Goal: Information Seeking & Learning: Stay updated

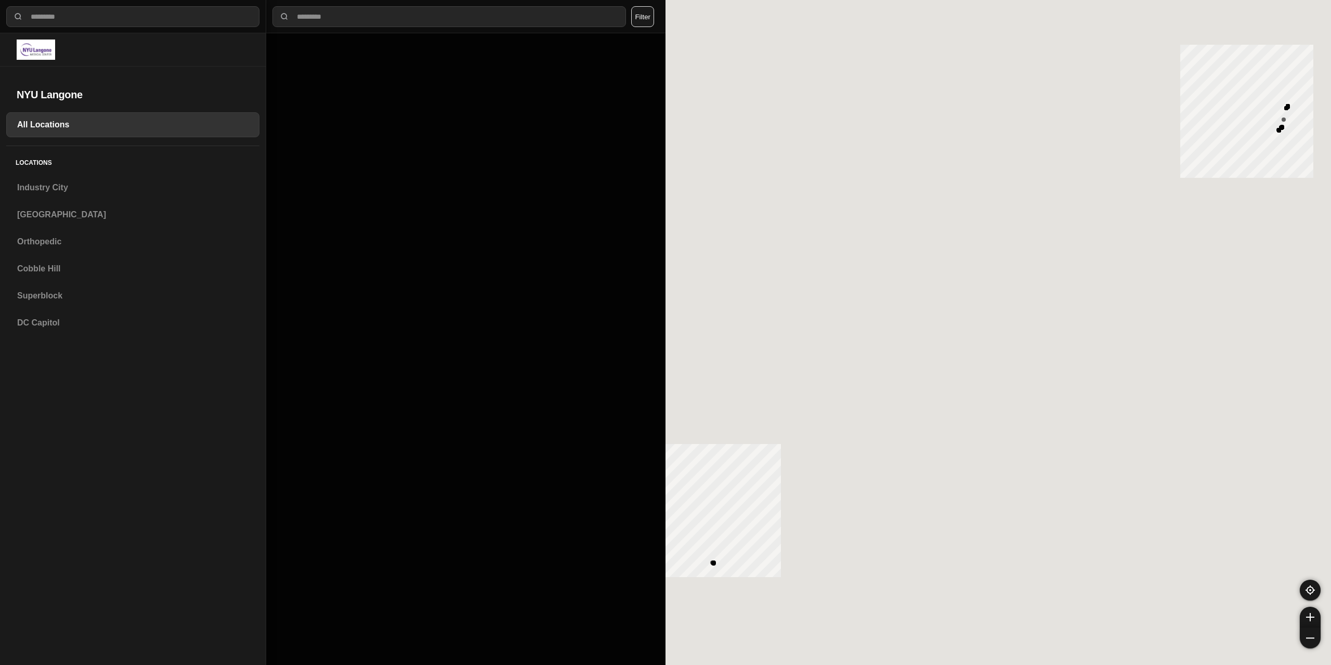
select select "*"
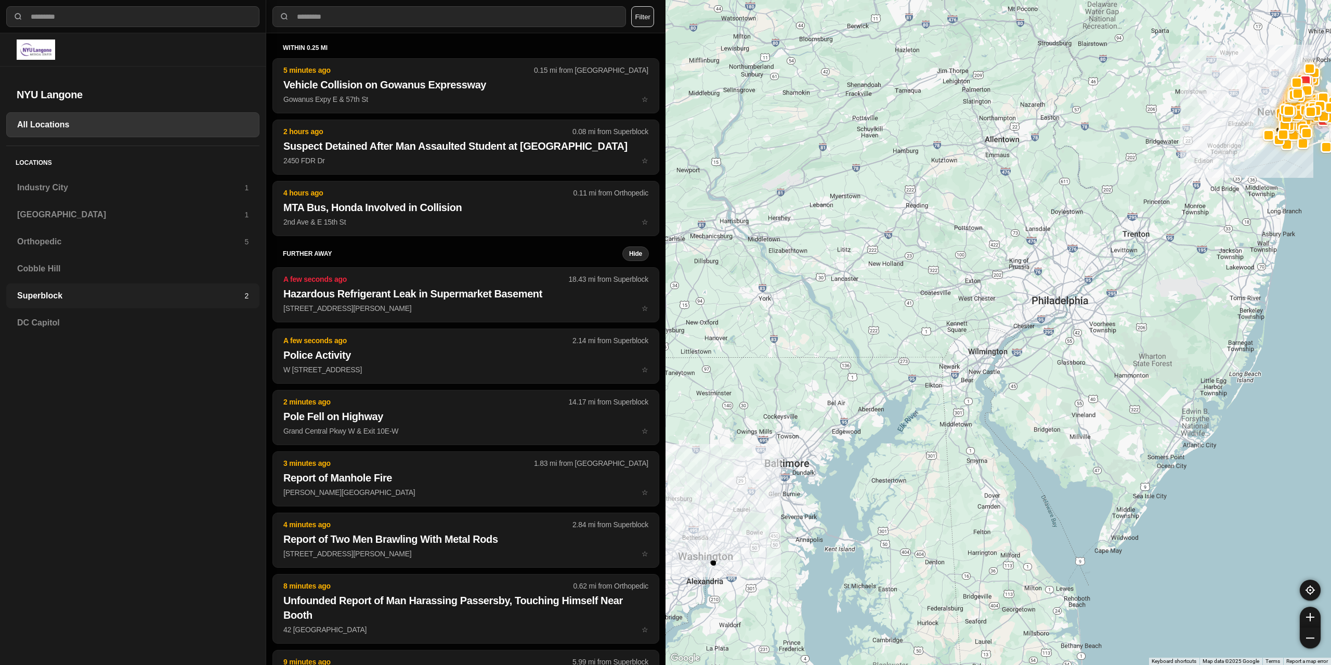
click at [94, 301] on h3 "Superblock" at bounding box center [130, 296] width 227 height 12
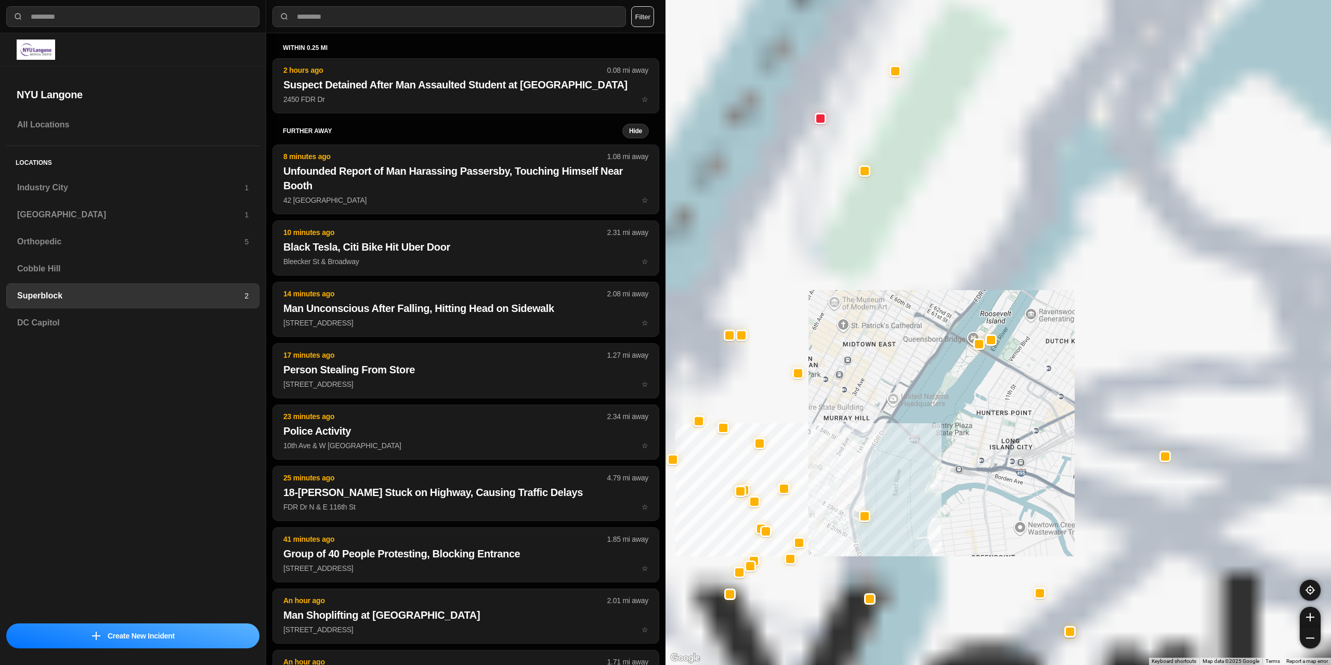
drag, startPoint x: 1056, startPoint y: 367, endPoint x: 838, endPoint y: 446, distance: 231.8
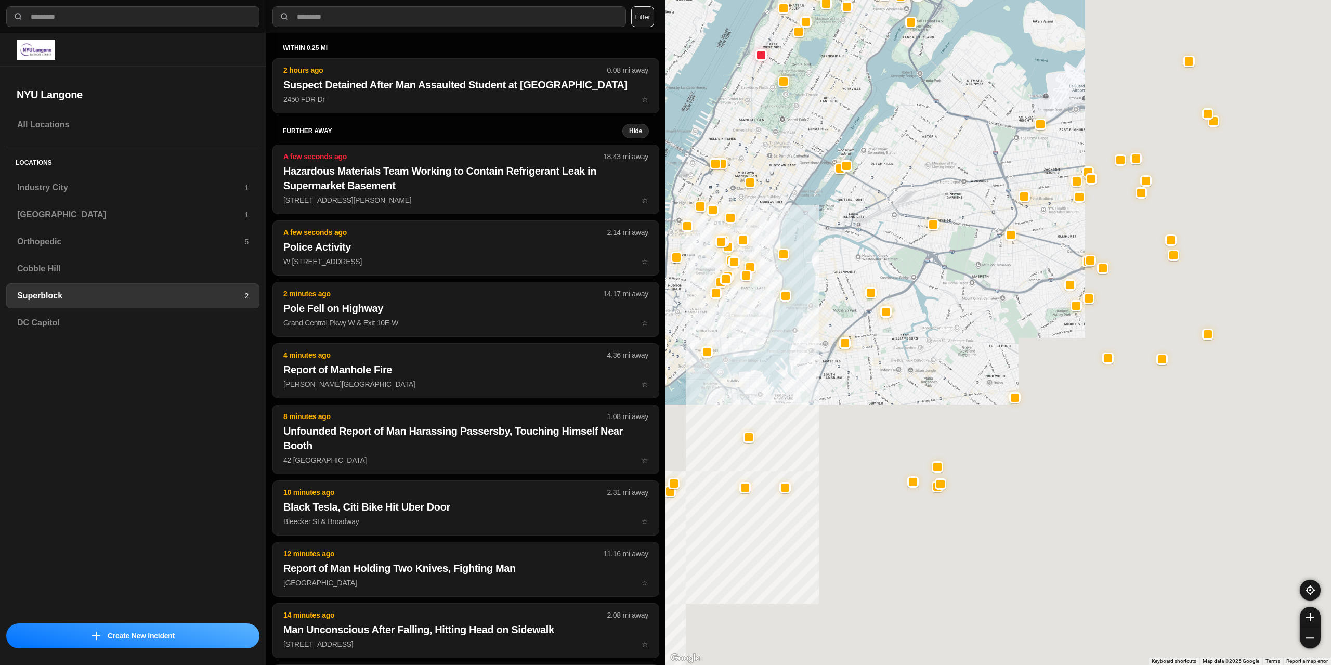
drag, startPoint x: 1002, startPoint y: 395, endPoint x: 992, endPoint y: 375, distance: 22.3
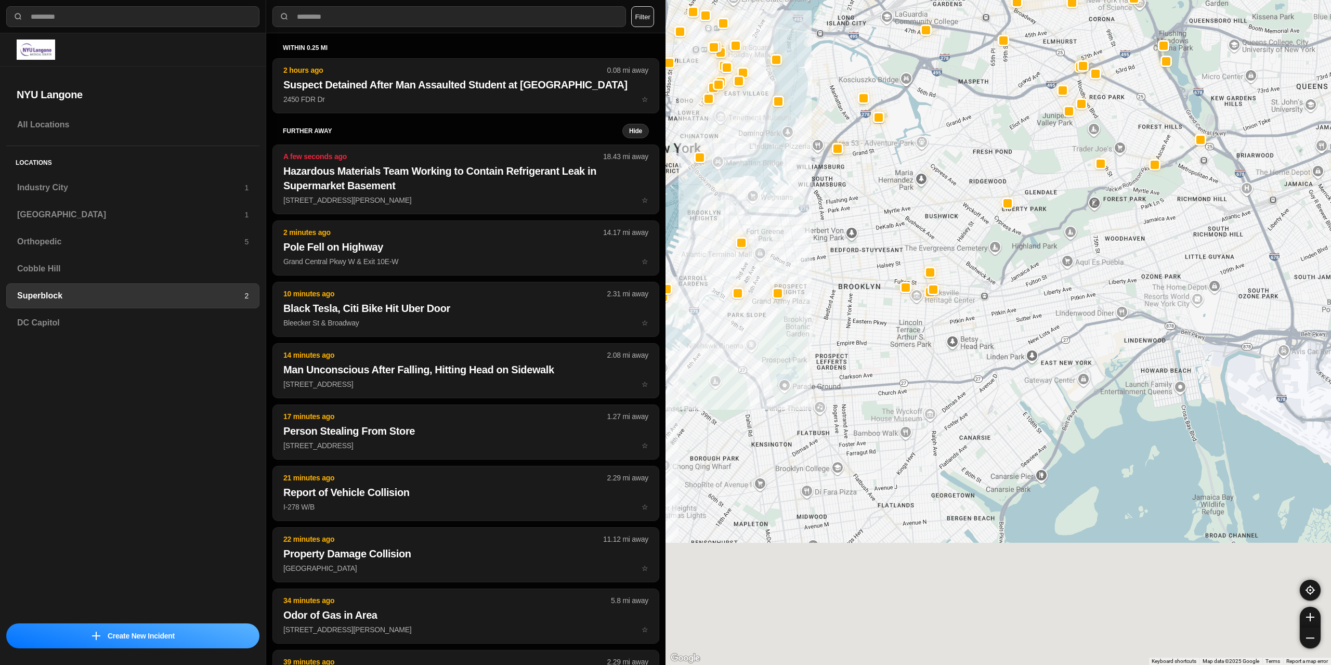
drag, startPoint x: 987, startPoint y: 438, endPoint x: 1003, endPoint y: 336, distance: 102.6
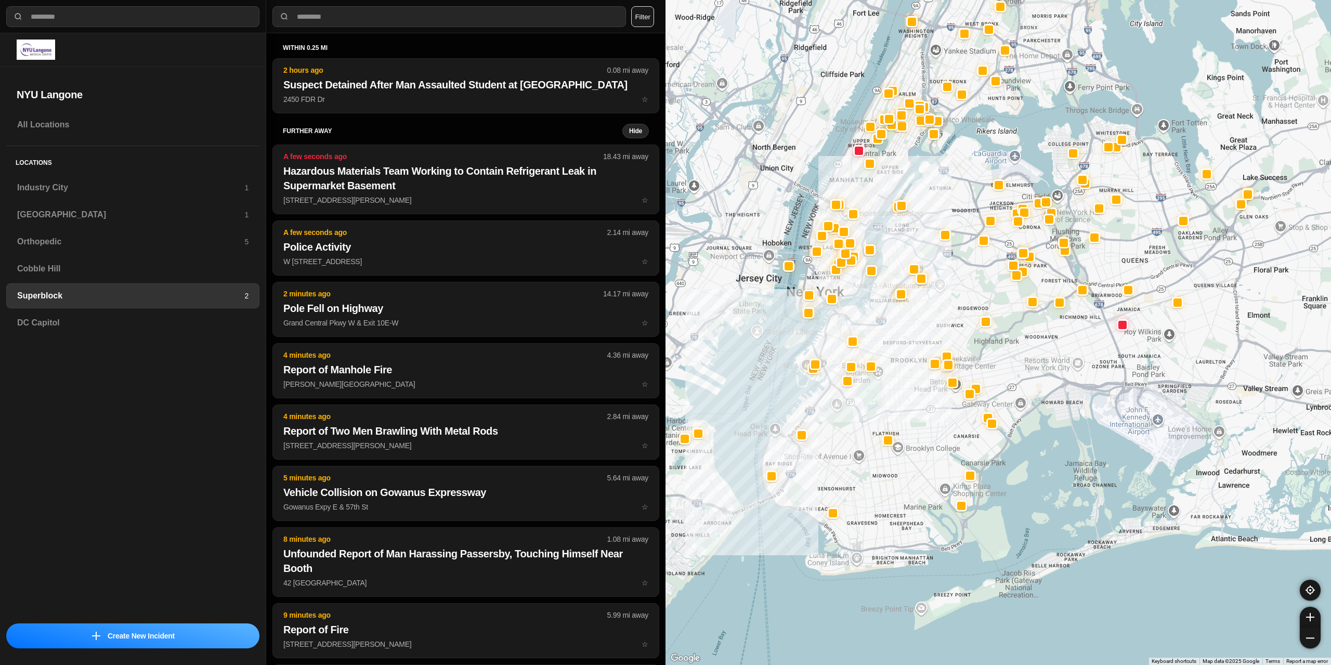
drag, startPoint x: 1060, startPoint y: 372, endPoint x: 871, endPoint y: 450, distance: 204.8
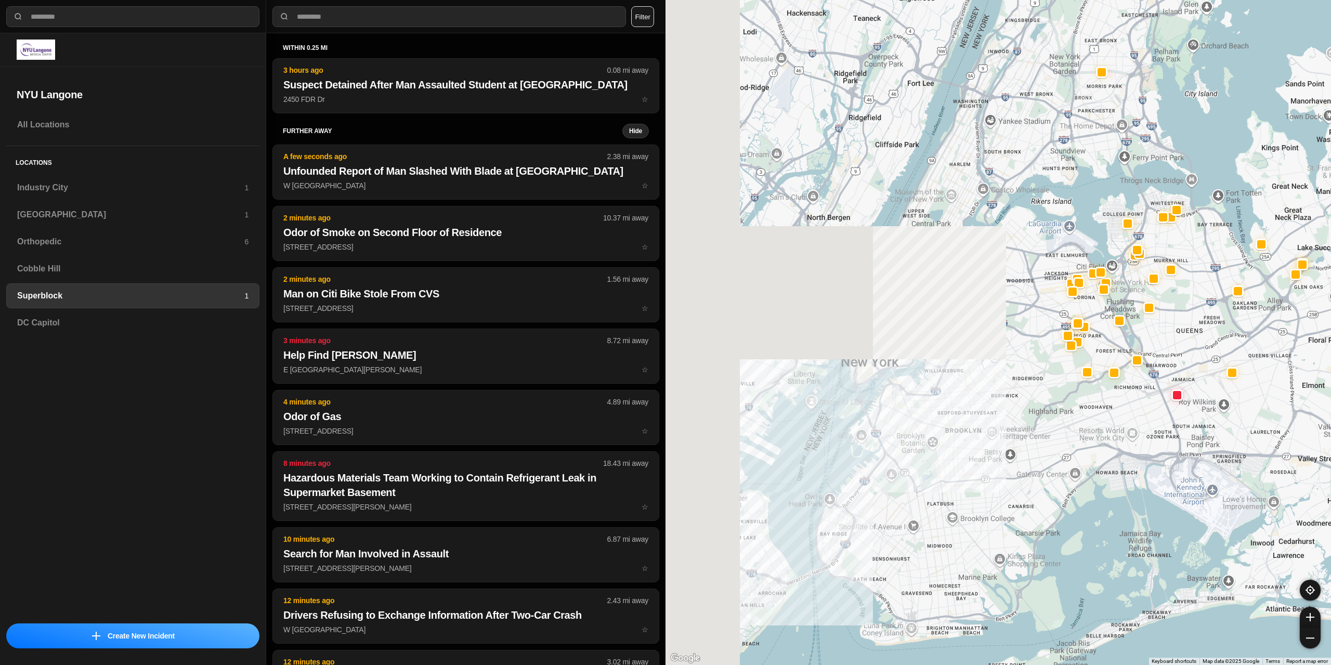
drag, startPoint x: 803, startPoint y: 318, endPoint x: 1175, endPoint y: 380, distance: 376.9
click at [1210, 382] on div at bounding box center [999, 332] width 666 height 665
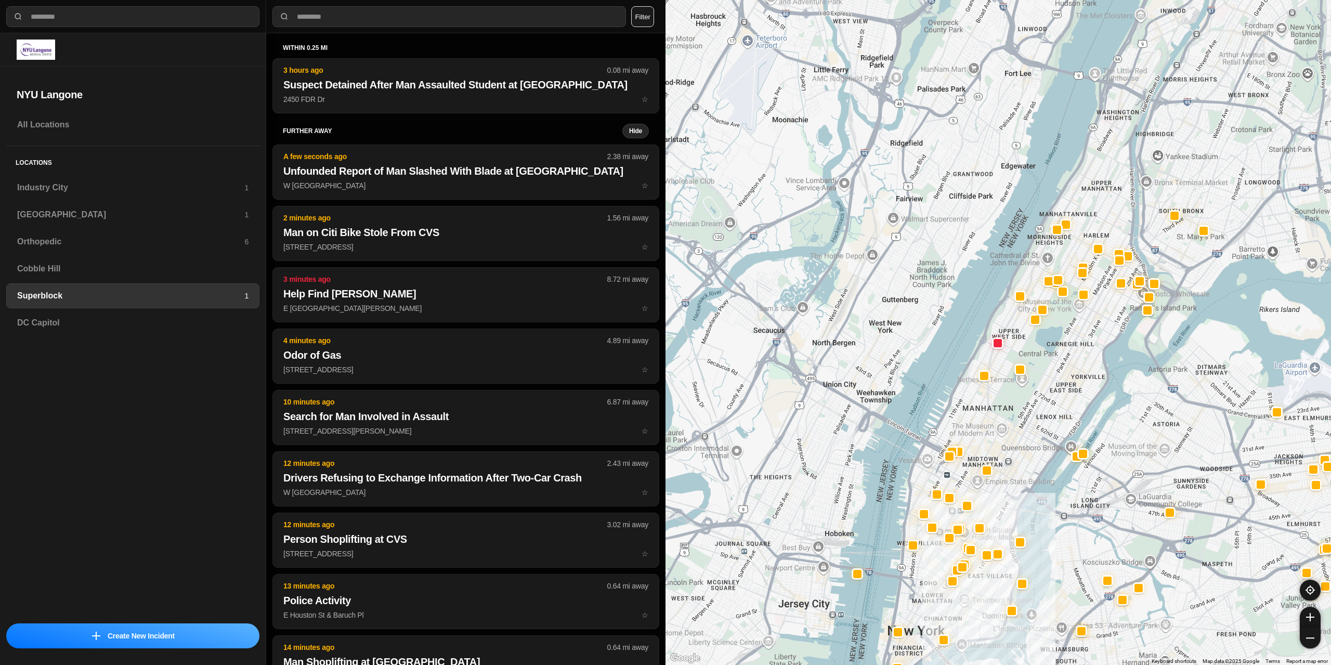
drag, startPoint x: 1005, startPoint y: 340, endPoint x: 1141, endPoint y: 547, distance: 247.5
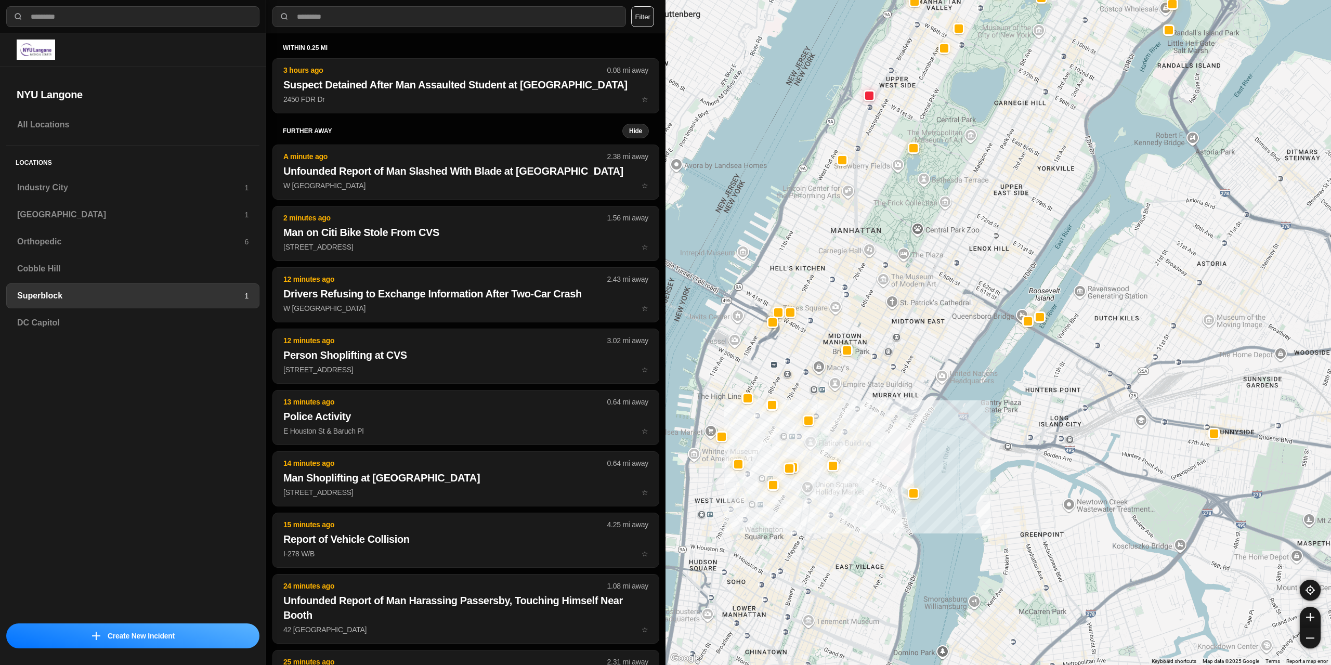
drag, startPoint x: 969, startPoint y: 386, endPoint x: 904, endPoint y: 196, distance: 201.5
click at [903, 199] on div at bounding box center [999, 332] width 666 height 665
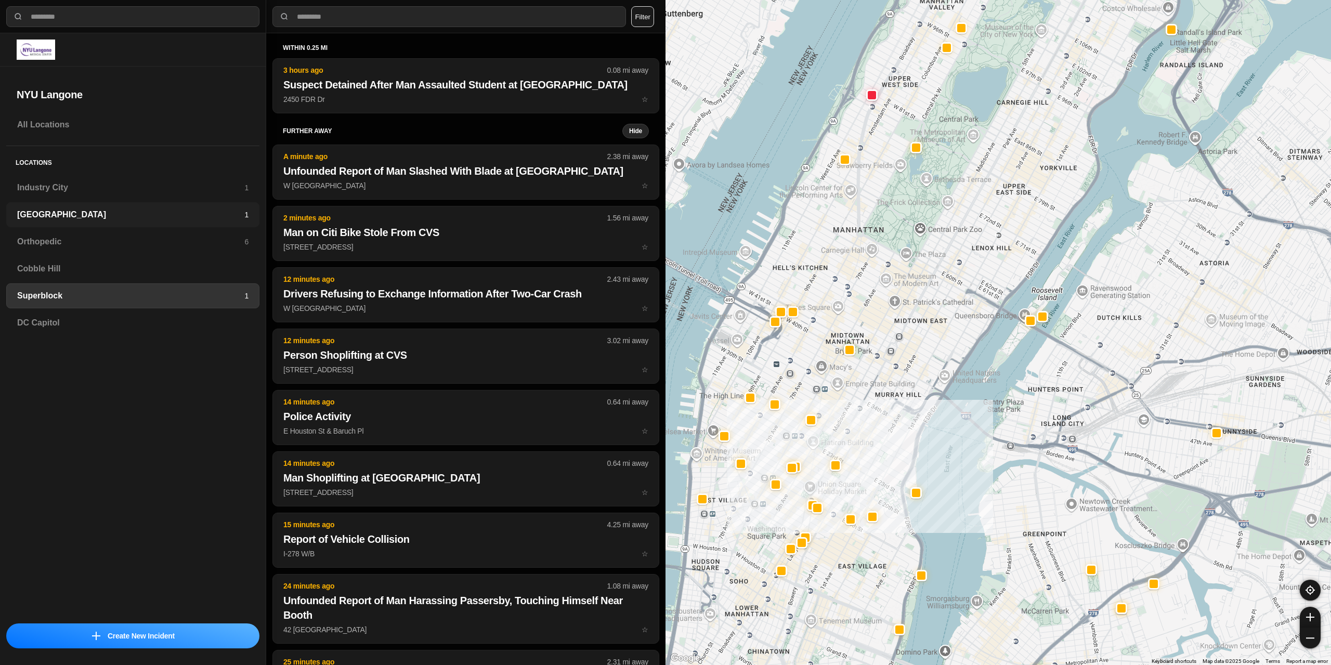
click at [82, 221] on h3 "[GEOGRAPHIC_DATA]" at bounding box center [130, 215] width 227 height 12
